Goal: Task Accomplishment & Management: Complete application form

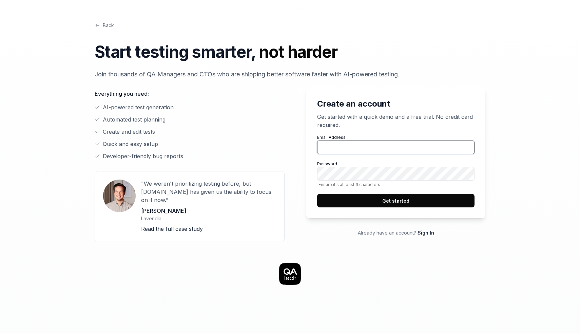
click at [353, 148] on input "Email Address" at bounding box center [395, 147] width 157 height 14
click at [364, 149] on input "Email Address" at bounding box center [395, 147] width 157 height 14
type input "[EMAIL_ADDRESS][DOMAIN_NAME]"
click at [374, 162] on label "Password Ensure it's at least 6 characters" at bounding box center [395, 174] width 157 height 26
click at [334, 196] on button "Get started" at bounding box center [395, 201] width 157 height 14
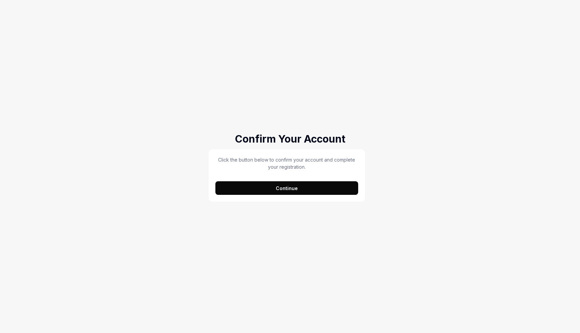
click at [247, 191] on button "Continue" at bounding box center [286, 188] width 143 height 14
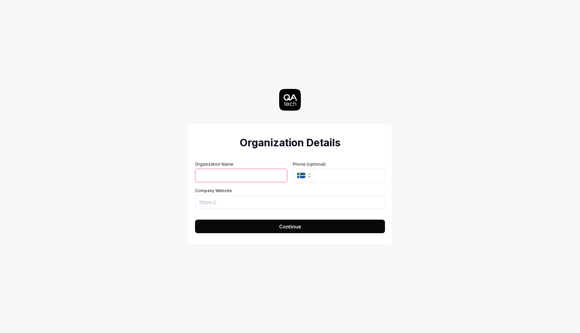
click at [243, 176] on input "Organization Name" at bounding box center [241, 176] width 92 height 14
type input "Minn Sitt"
click at [290, 203] on input "Company Website" at bounding box center [290, 202] width 190 height 14
type input "https://testfirst.com"
click at [301, 218] on form "Organization Name Minn Sitt Organization Logo (Square minimum 256x256px) Click …" at bounding box center [290, 195] width 190 height 76
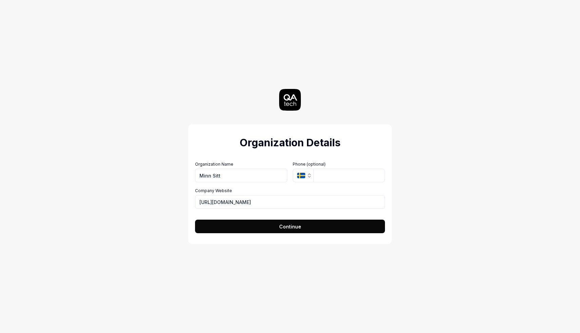
click at [332, 220] on button "Continue" at bounding box center [290, 226] width 190 height 14
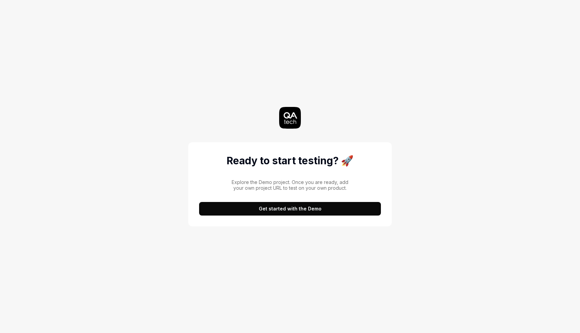
click at [335, 213] on button "Get started with the Demo" at bounding box center [290, 209] width 182 height 14
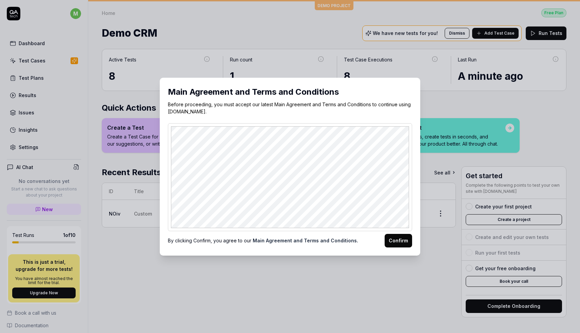
click at [395, 231] on div "By clicking Confirm, you agree to our Main Agreement and Terms and Conditions. …" at bounding box center [290, 239] width 244 height 16
click at [398, 236] on button "Confirm" at bounding box center [397, 241] width 27 height 14
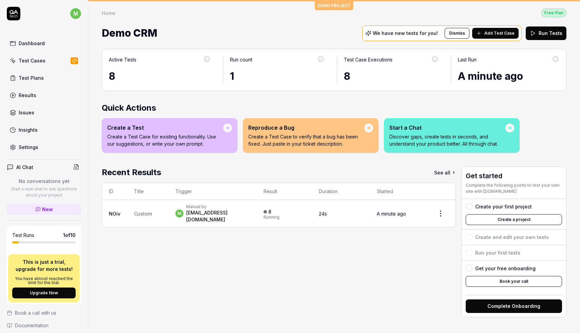
click at [493, 31] on span "Add Test Case" at bounding box center [499, 33] width 30 height 6
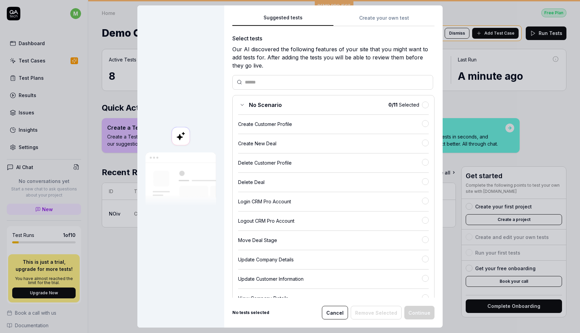
click at [372, 13] on div "Suggested tests Create your own test Select tests Our AI discovered the followi…" at bounding box center [333, 166] width 218 height 322
click at [374, 19] on div "Suggested tests Create your own test Select tests Our AI discovered the followi…" at bounding box center [333, 166] width 218 height 322
click at [298, 29] on div "Suggested tests Create your own test Select tests Our AI discovered the followi…" at bounding box center [333, 156] width 202 height 284
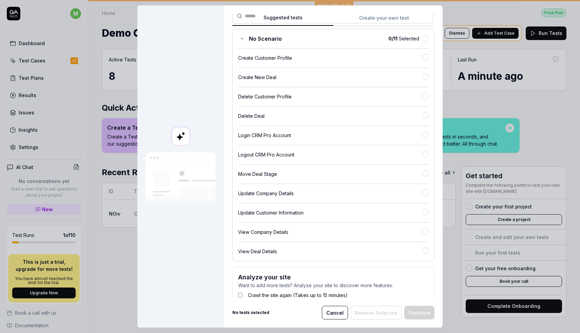
scroll to position [73, 0]
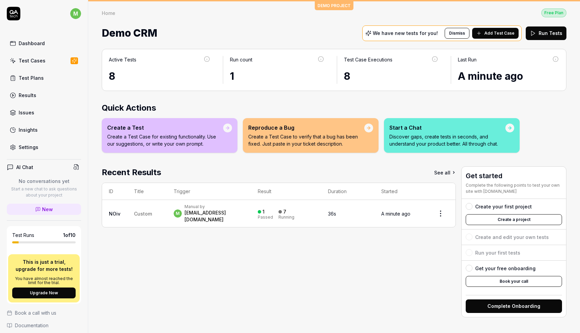
click at [35, 152] on link "Settings" at bounding box center [44, 146] width 74 height 13
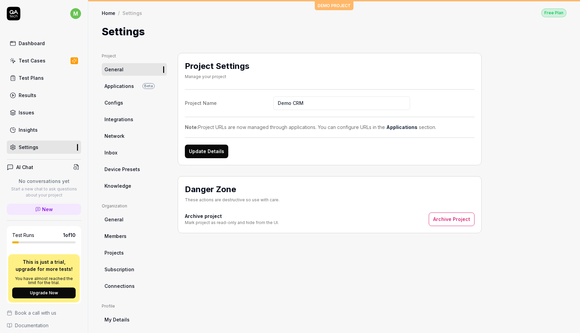
click at [123, 88] on span "Applications" at bounding box center [118, 85] width 29 height 7
click at [132, 105] on link "Configs" at bounding box center [134, 102] width 65 height 13
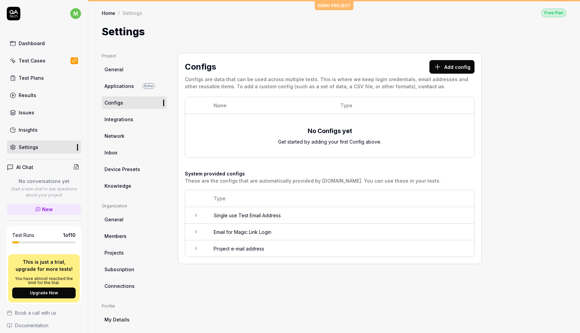
click at [44, 44] on link "Dashboard" at bounding box center [44, 43] width 74 height 13
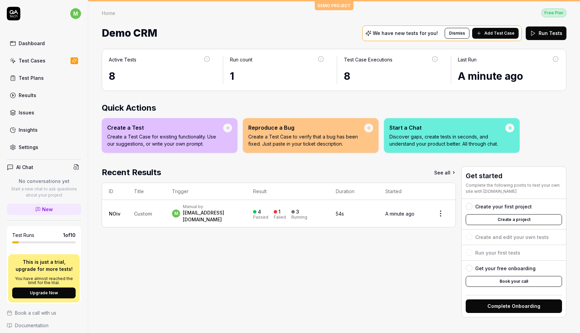
click at [339, 6] on div "Home Free Plan Home Free Plan Demo CRM We have new tests for you! Dismiss Add T…" at bounding box center [334, 21] width 492 height 41
click at [525, 220] on button "Create a project" at bounding box center [514, 219] width 96 height 11
click at [498, 218] on button "Create a project" at bounding box center [514, 219] width 96 height 11
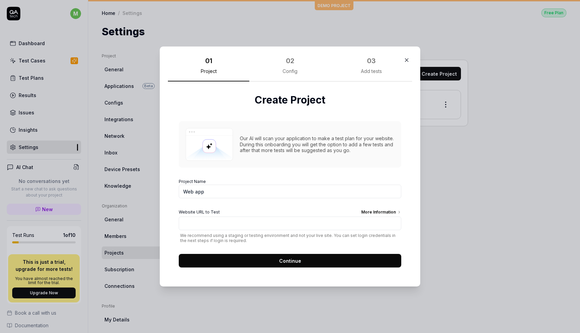
click at [202, 192] on input "Web app" at bounding box center [290, 191] width 222 height 14
click at [303, 194] on input "Web app" at bounding box center [290, 191] width 222 height 14
type input "ီ"
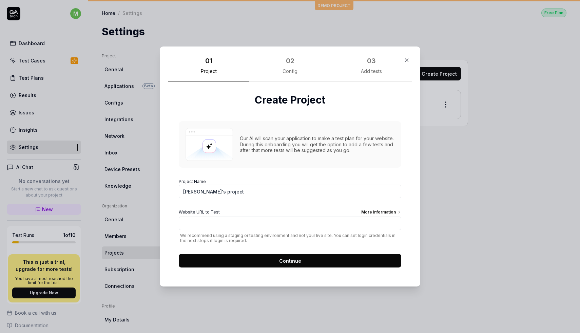
type input "Daniel's project"
click at [315, 221] on input "Website URL to Test More Information" at bounding box center [290, 223] width 222 height 14
type input "https://testfirst.com"
click at [348, 256] on button "Continue" at bounding box center [290, 261] width 222 height 14
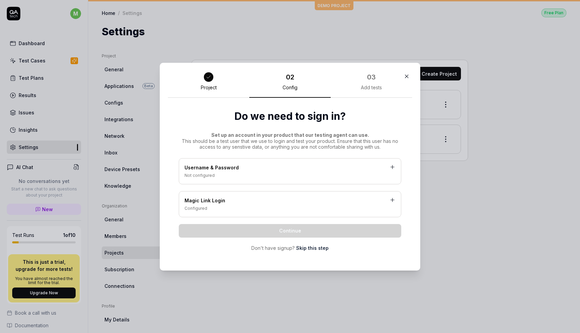
click at [313, 248] on link "Skip this step" at bounding box center [312, 247] width 33 height 7
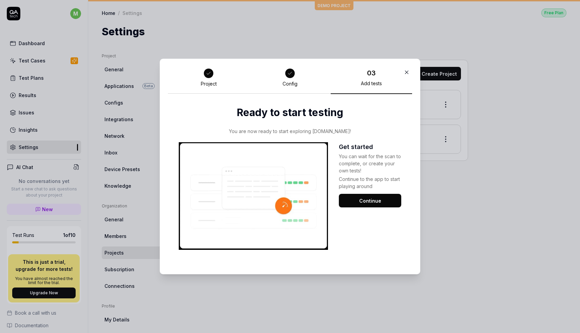
click at [369, 199] on button "Continue" at bounding box center [370, 201] width 62 height 14
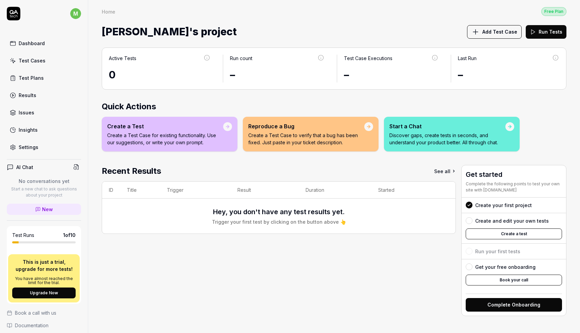
click at [532, 232] on button "Create a test" at bounding box center [514, 233] width 96 height 11
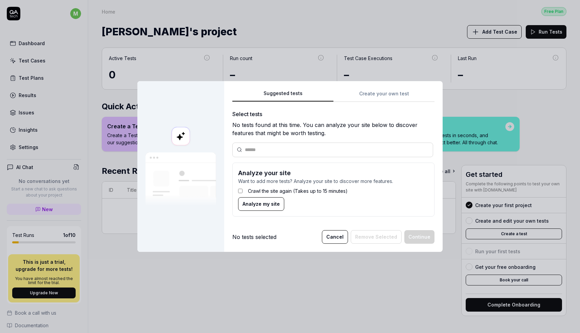
click at [330, 233] on button "Cancel" at bounding box center [335, 237] width 26 height 14
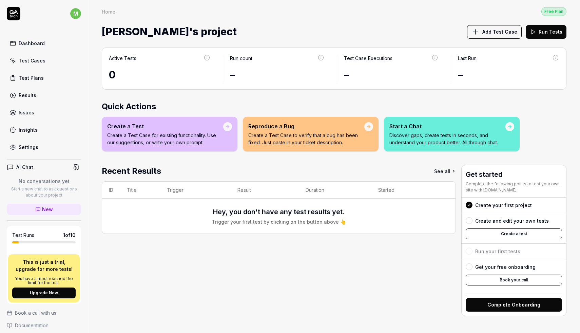
click at [70, 61] on link "Test Cases" at bounding box center [44, 60] width 74 height 13
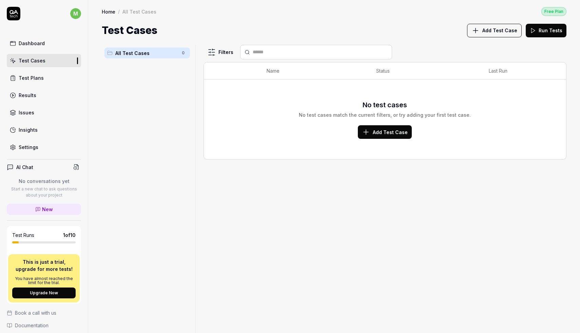
click at [55, 39] on link "Dashboard" at bounding box center [44, 43] width 74 height 13
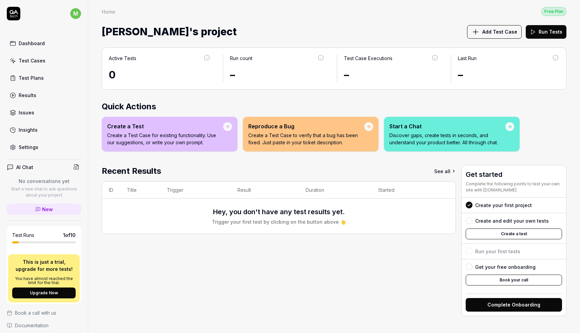
click at [498, 234] on button "Create a test" at bounding box center [514, 233] width 96 height 11
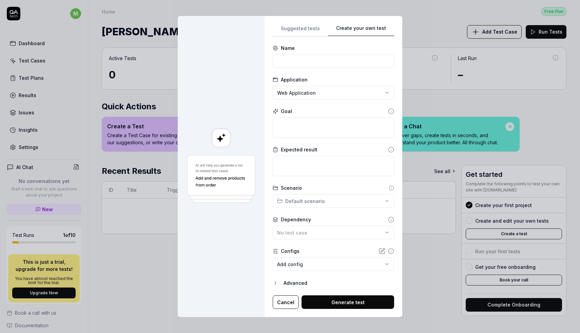
click at [381, 96] on div "**********" at bounding box center [333, 166] width 121 height 285
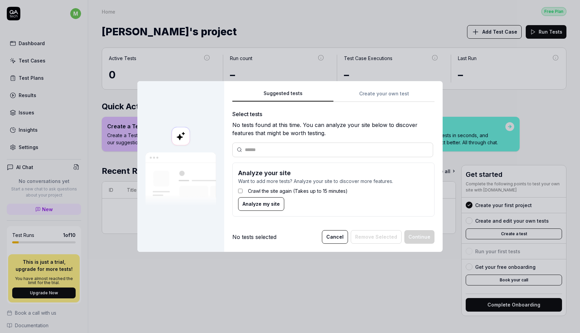
click at [313, 35] on div "Suggested tests Suggested tests Create your own test Select tests No tests foun…" at bounding box center [290, 166] width 580 height 333
click at [260, 203] on span "Analyze my site" at bounding box center [260, 203] width 37 height 7
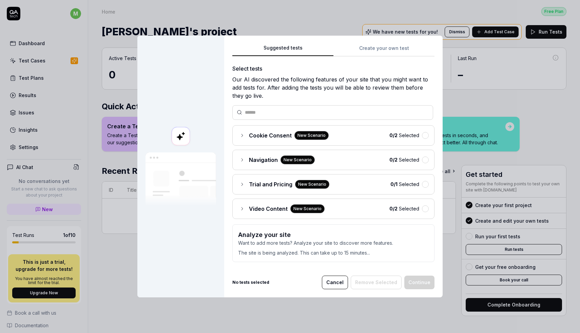
click at [242, 158] on icon at bounding box center [241, 159] width 5 height 5
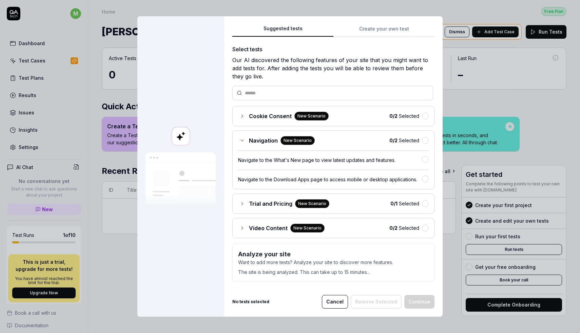
click at [243, 135] on div "Navigation New Scenario 0 / 2 Selected Navigate to the What's New page to view …" at bounding box center [333, 159] width 202 height 59
click at [241, 140] on icon at bounding box center [242, 140] width 3 height 1
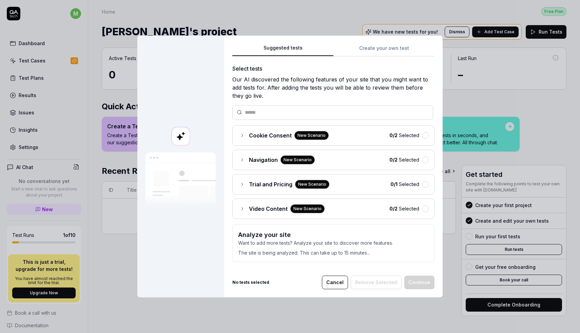
click at [241, 134] on icon at bounding box center [241, 135] width 1 height 3
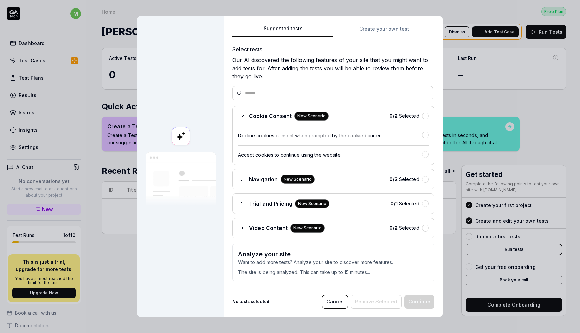
click at [243, 113] on icon at bounding box center [241, 115] width 5 height 5
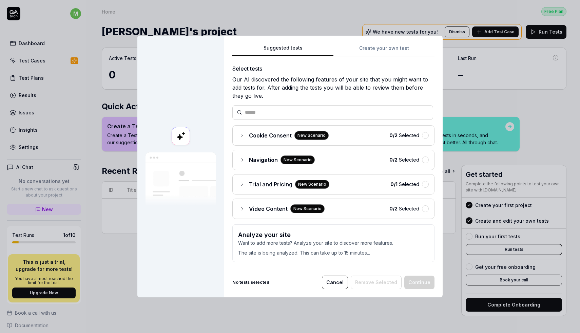
click at [241, 131] on div "Cookie Consent New Scenario" at bounding box center [283, 135] width 91 height 9
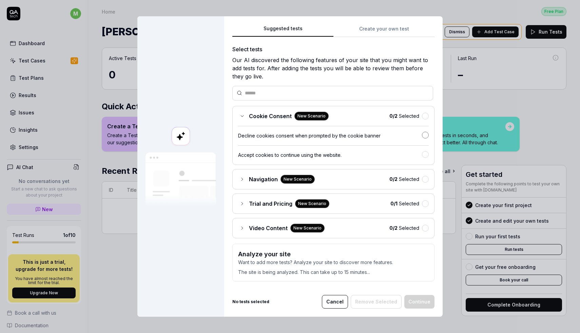
click at [427, 133] on button "button" at bounding box center [425, 135] width 7 height 7
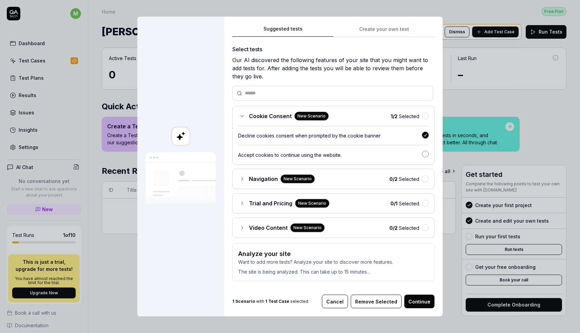
click at [428, 155] on button "button" at bounding box center [425, 154] width 7 height 7
click at [427, 154] on button "button" at bounding box center [425, 154] width 7 height 7
click at [425, 136] on button "button" at bounding box center [425, 135] width 7 height 7
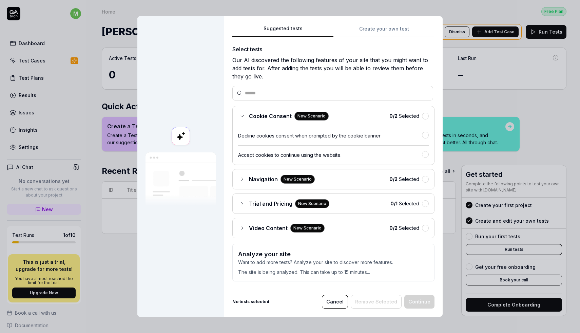
click at [242, 116] on icon at bounding box center [241, 115] width 5 height 5
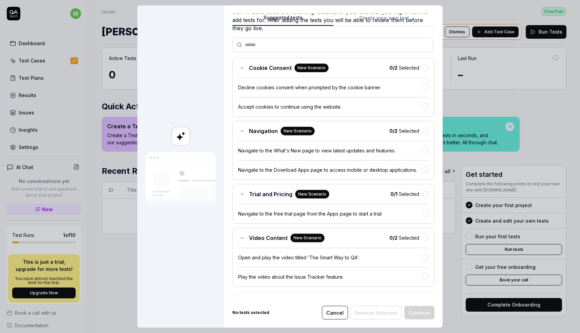
scroll to position [39, 0]
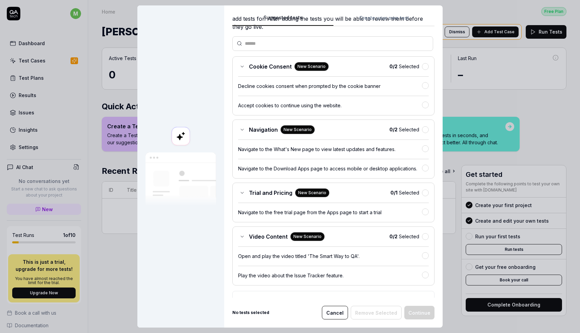
click at [386, 153] on div "Navigation New Scenario 0 / 2 Selected Navigate to the What's New page to view …" at bounding box center [333, 148] width 202 height 59
click at [422, 149] on button "button" at bounding box center [425, 148] width 7 height 7
click at [426, 168] on button "button" at bounding box center [425, 167] width 7 height 7
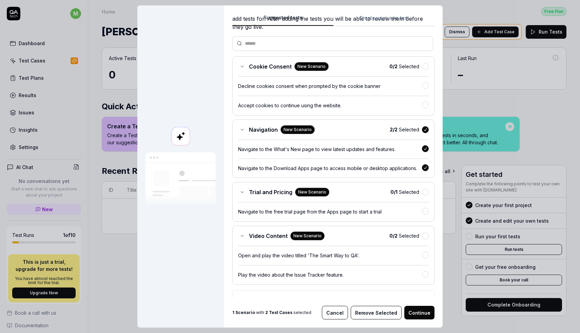
click at [390, 89] on div "Decline cookies consent when prompted by the cookie banner" at bounding box center [333, 83] width 191 height 14
click at [422, 84] on div at bounding box center [425, 86] width 7 height 8
click at [424, 313] on button "Continue" at bounding box center [419, 312] width 30 height 14
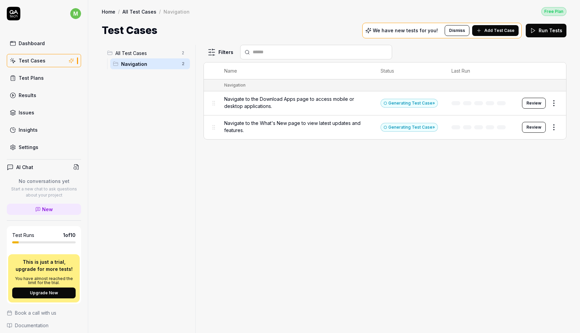
click at [367, 262] on div "Filters Name Status Last Run Navigation Navigate to the Download Apps page to a…" at bounding box center [384, 189] width 363 height 288
click at [156, 54] on span "All Test Cases" at bounding box center [146, 53] width 62 height 7
click at [159, 63] on span "Navigation" at bounding box center [149, 63] width 57 height 7
click at [158, 51] on span "All Test Cases" at bounding box center [146, 53] width 62 height 7
click at [158, 69] on ul "All Test Cases 2 Navigation 2" at bounding box center [147, 58] width 91 height 27
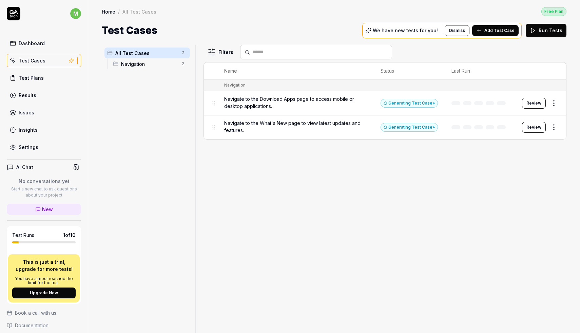
click at [158, 64] on span "Navigation" at bounding box center [149, 63] width 57 height 7
click at [40, 45] on div "Dashboard" at bounding box center [32, 43] width 26 height 7
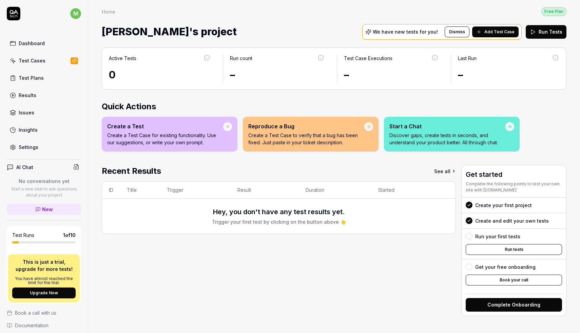
click at [505, 222] on div "Create and edit your own tests" at bounding box center [512, 220] width 74 height 7
click at [504, 220] on div "Create and edit your own tests" at bounding box center [512, 220] width 74 height 7
click at [528, 226] on div "Create and edit your own tests" at bounding box center [513, 221] width 104 height 16
click at [503, 37] on div "We have new tests for you! Dismiss Add Test Case" at bounding box center [441, 32] width 159 height 16
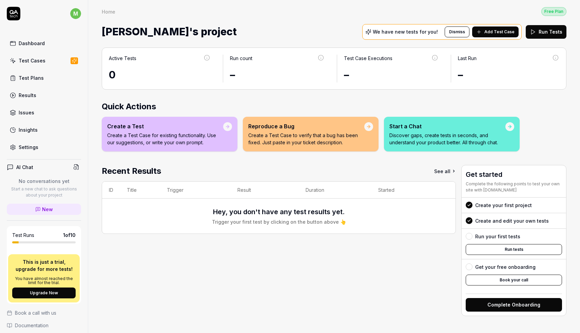
click at [502, 36] on button "Add Test Case" at bounding box center [495, 31] width 46 height 11
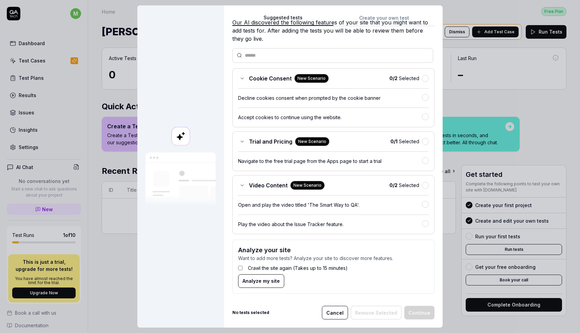
scroll to position [28, 0]
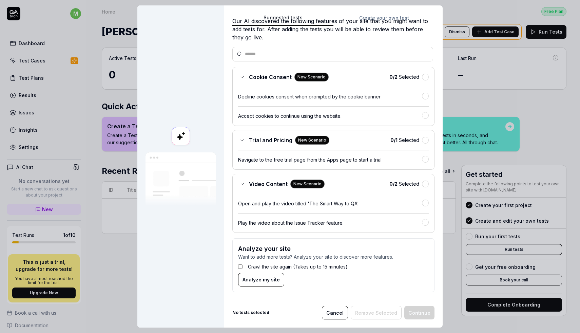
click at [423, 136] on div "0 / 1 Selected" at bounding box center [409, 139] width 38 height 7
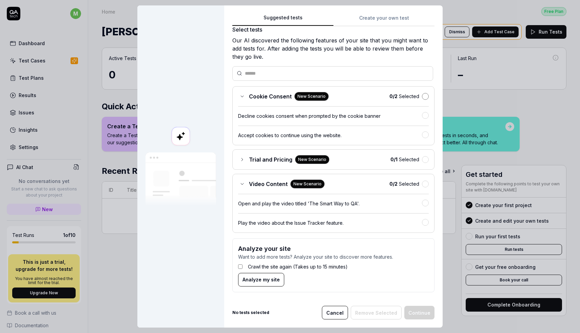
click at [423, 95] on button "button" at bounding box center [425, 96] width 7 height 7
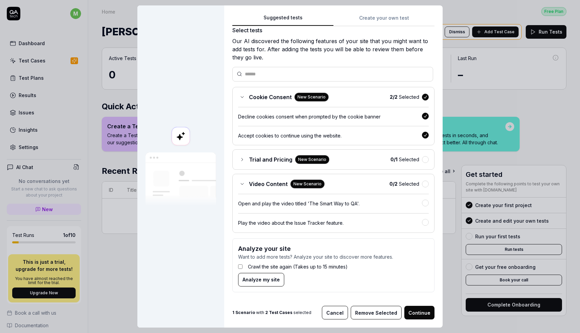
scroll to position [8, 0]
click at [424, 161] on button "button" at bounding box center [425, 159] width 7 height 7
click at [426, 187] on div "Video Content New Scenario 0 / 2 Selected" at bounding box center [333, 183] width 191 height 9
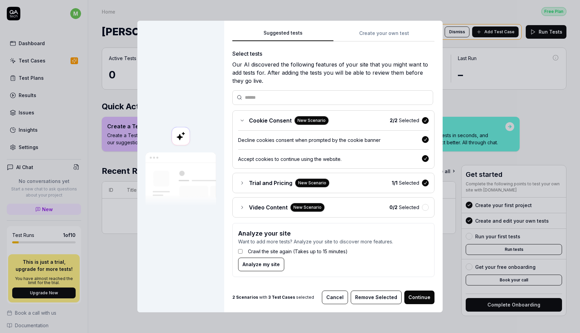
scroll to position [0, 0]
click at [411, 298] on button "Continue" at bounding box center [419, 297] width 30 height 14
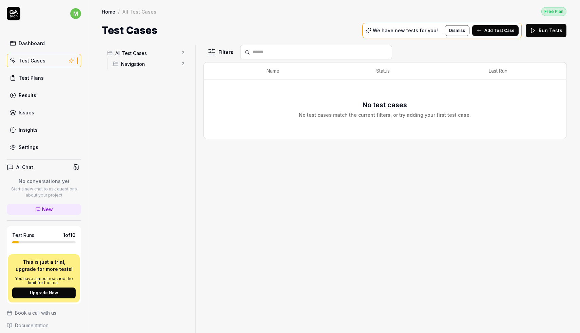
click at [30, 63] on div "Test Cases" at bounding box center [32, 60] width 27 height 7
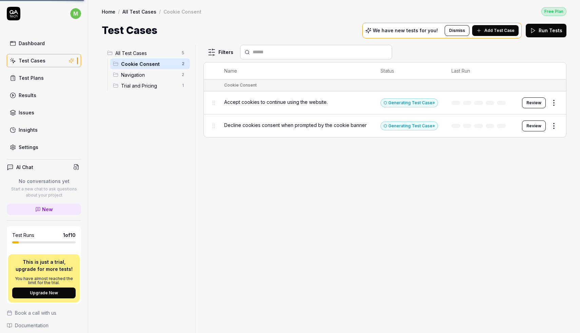
click at [135, 73] on span "Navigation" at bounding box center [149, 74] width 57 height 7
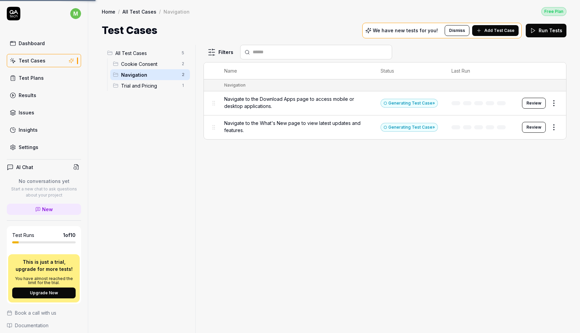
click at [141, 85] on span "Trial and Pricing" at bounding box center [149, 85] width 57 height 7
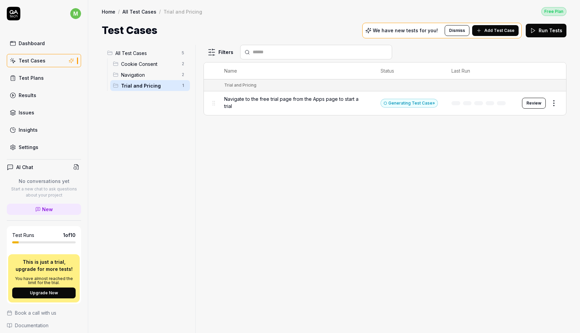
click at [481, 30] on icon at bounding box center [478, 30] width 5 height 5
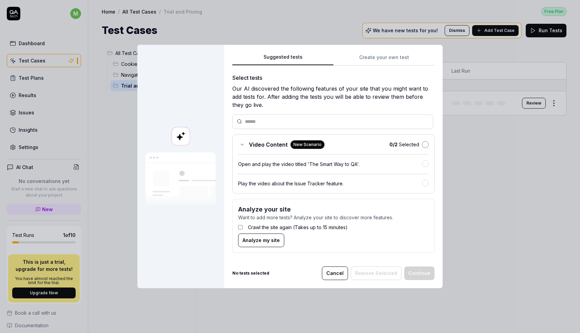
click at [427, 143] on button "button" at bounding box center [425, 144] width 7 height 7
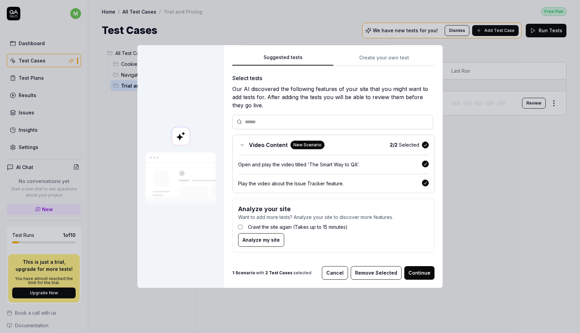
click at [419, 268] on button "Continue" at bounding box center [419, 273] width 30 height 14
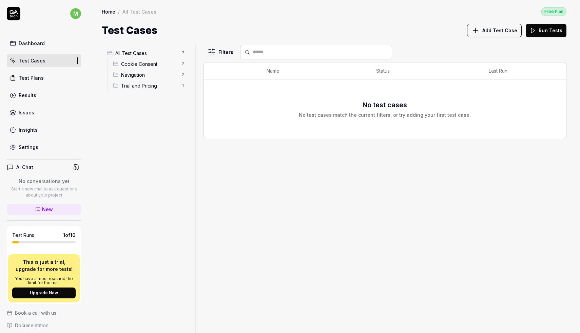
click at [476, 31] on icon at bounding box center [475, 30] width 8 height 8
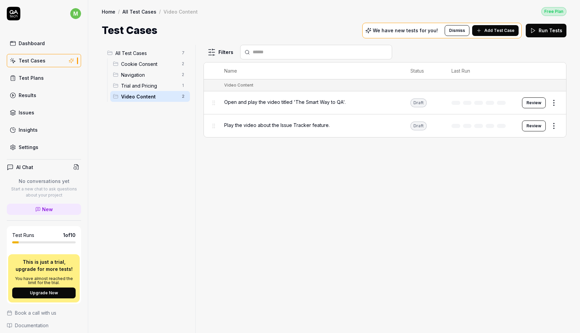
click at [150, 75] on span "Navigation" at bounding box center [149, 74] width 57 height 7
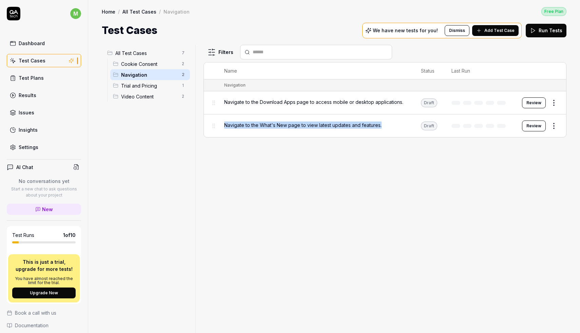
drag, startPoint x: 224, startPoint y: 123, endPoint x: 382, endPoint y: 124, distance: 158.3
click at [382, 124] on div "Navigate to the What's New page to view latest updates and features." at bounding box center [315, 124] width 183 height 7
copy span "Navigate to the What's New page to view latest updates and features."
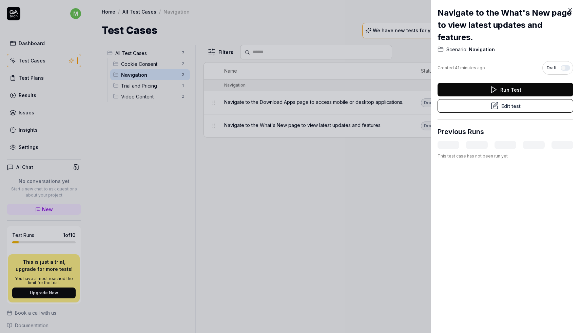
click at [396, 86] on div at bounding box center [290, 166] width 580 height 333
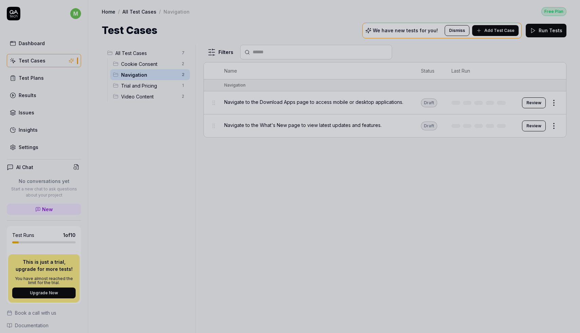
drag, startPoint x: 407, startPoint y: 100, endPoint x: 219, endPoint y: 106, distance: 187.6
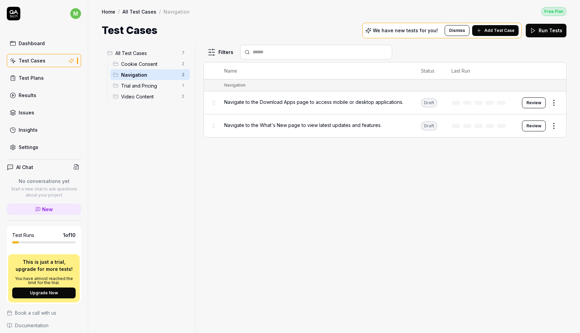
click at [283, 186] on div "Filters Name Status Last Run Navigation Navigate to the Download Apps page to a…" at bounding box center [384, 189] width 363 height 288
drag, startPoint x: 223, startPoint y: 99, endPoint x: 405, endPoint y: 104, distance: 181.4
click at [405, 104] on td "Navigate to the Download Apps page to access mobile or desktop applications." at bounding box center [315, 102] width 197 height 23
copy span "Navigate to the Download Apps page to access mobile or desktop applications."
